Goal: Find specific page/section: Find specific page/section

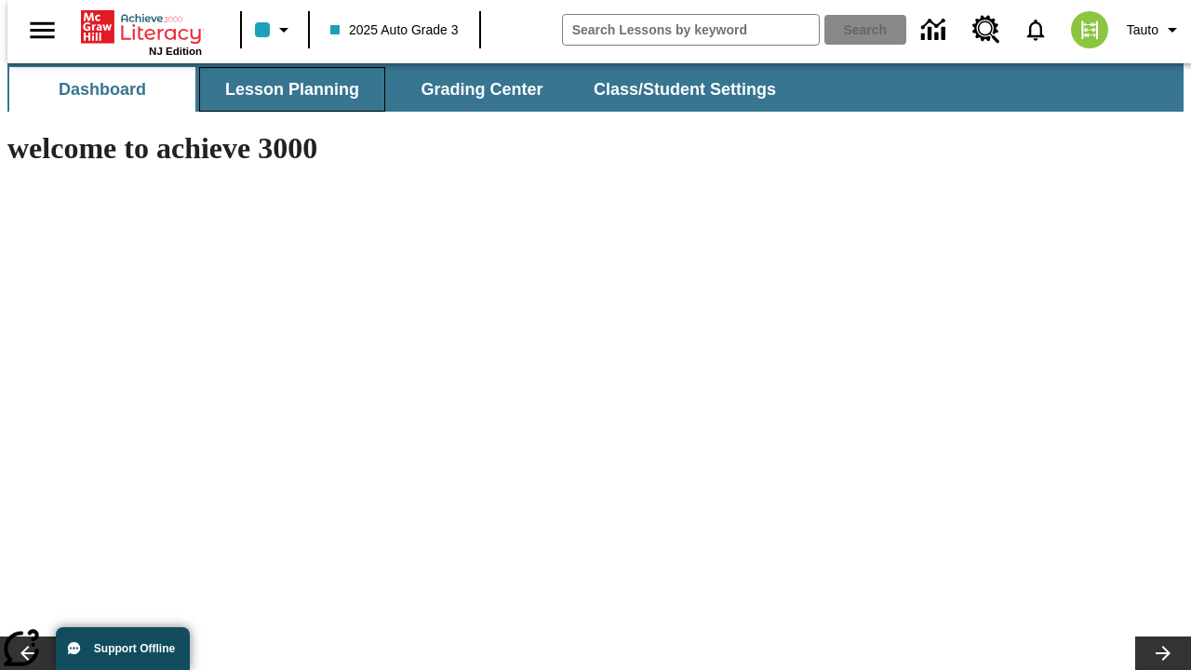
click at [285, 89] on button "Lesson Planning" at bounding box center [292, 89] width 186 height 45
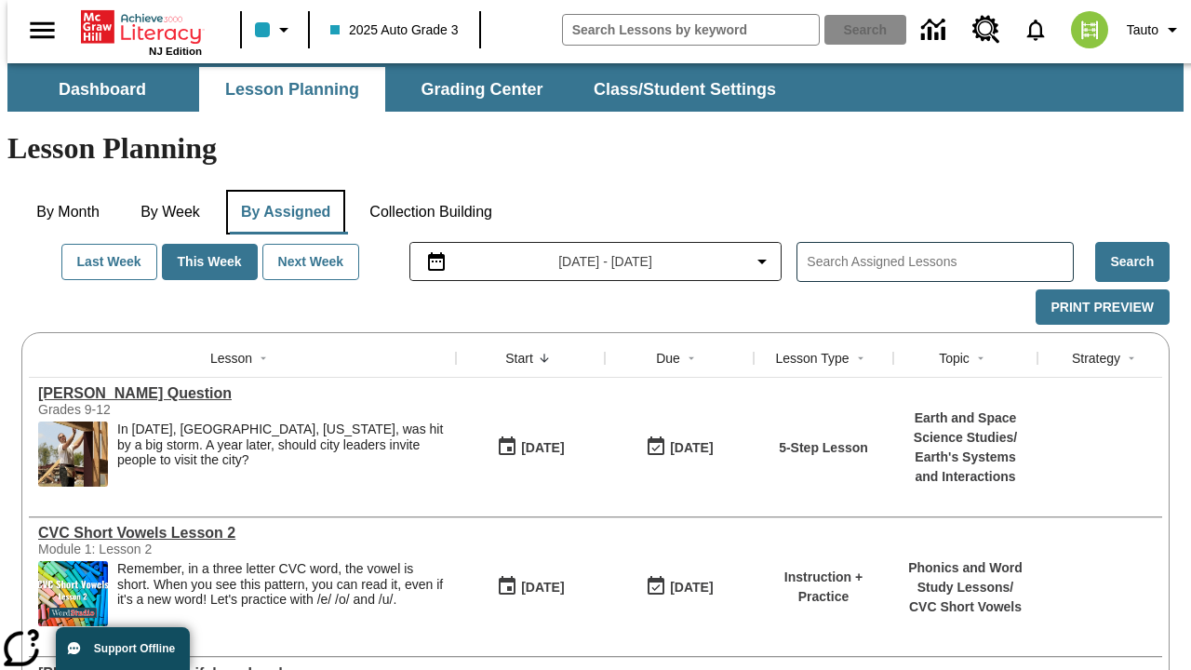
click at [281, 190] on button "By Assigned" at bounding box center [285, 212] width 119 height 45
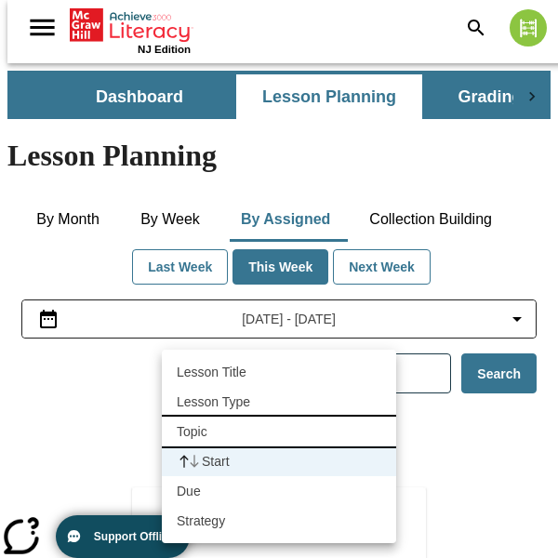
click at [279, 432] on li "Topic" at bounding box center [279, 432] width 234 height 30
